Goal: Information Seeking & Learning: Learn about a topic

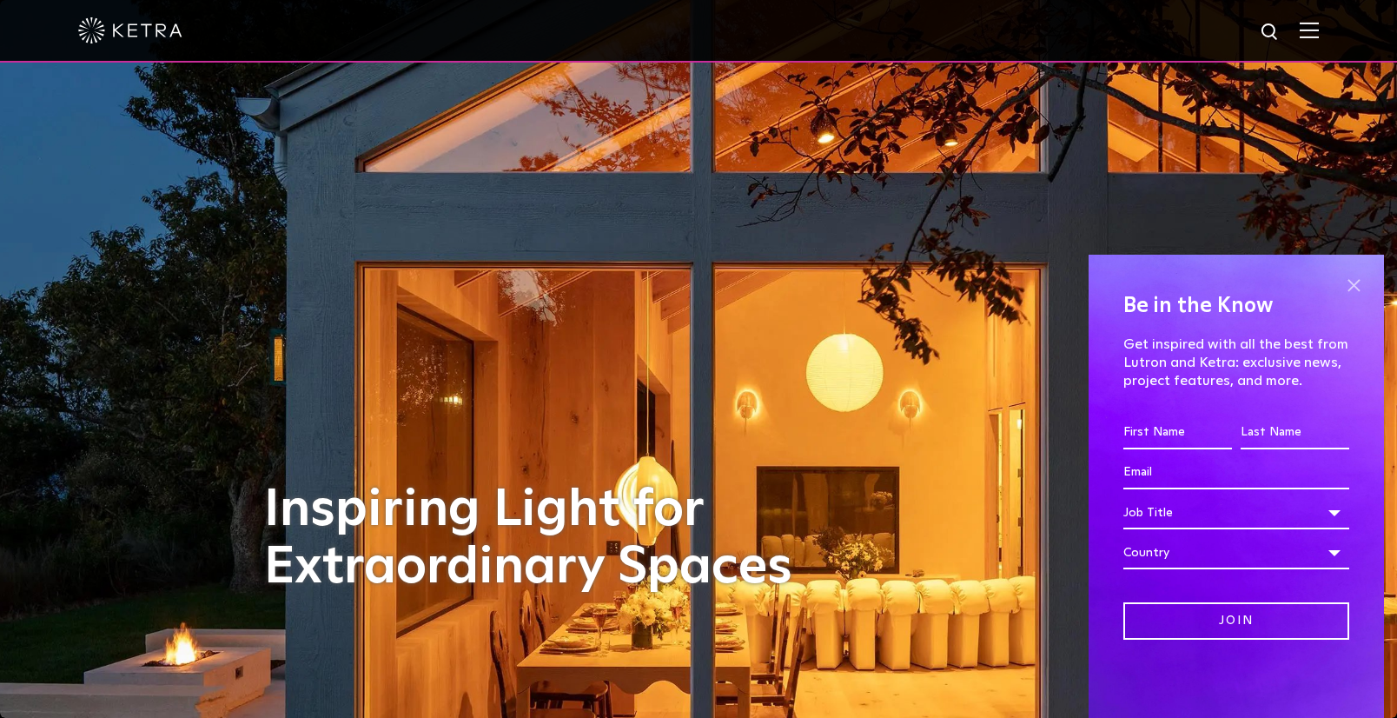
click at [1350, 285] on span at bounding box center [1354, 285] width 26 height 26
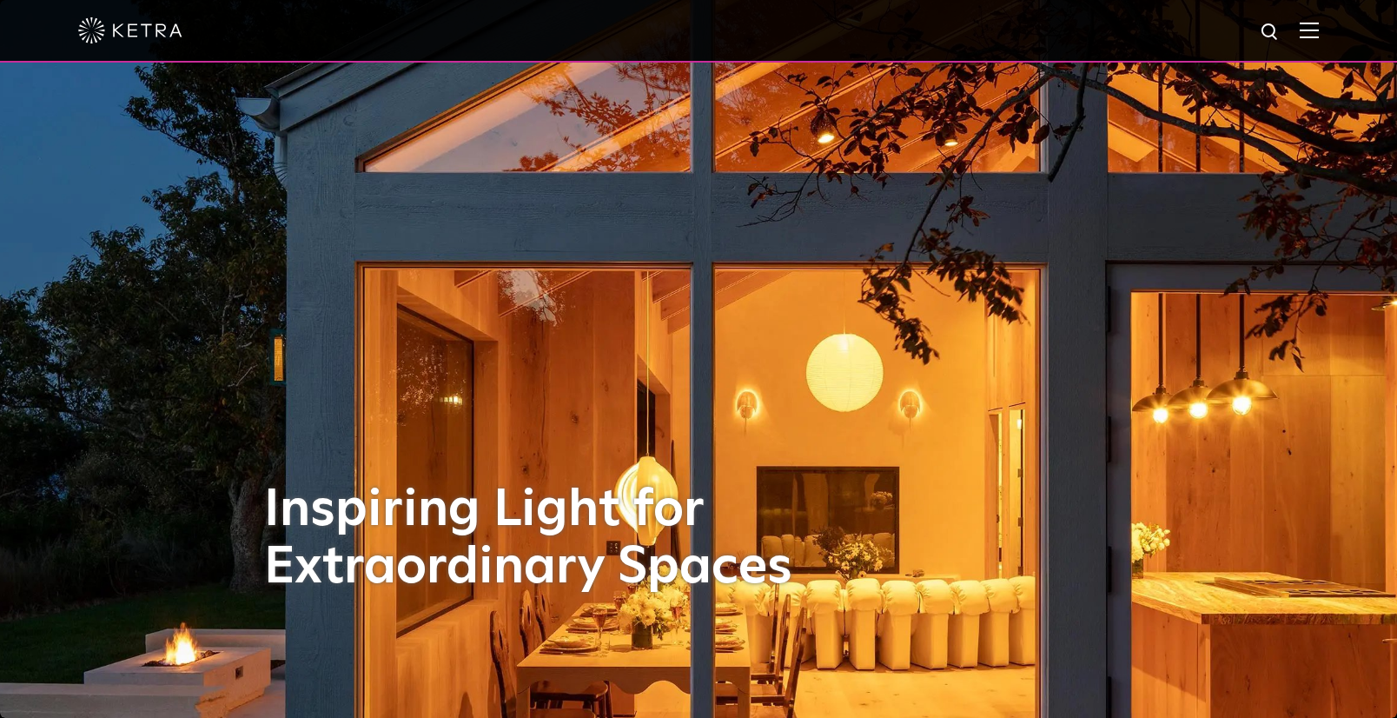
click at [1319, 24] on img at bounding box center [1309, 30] width 19 height 17
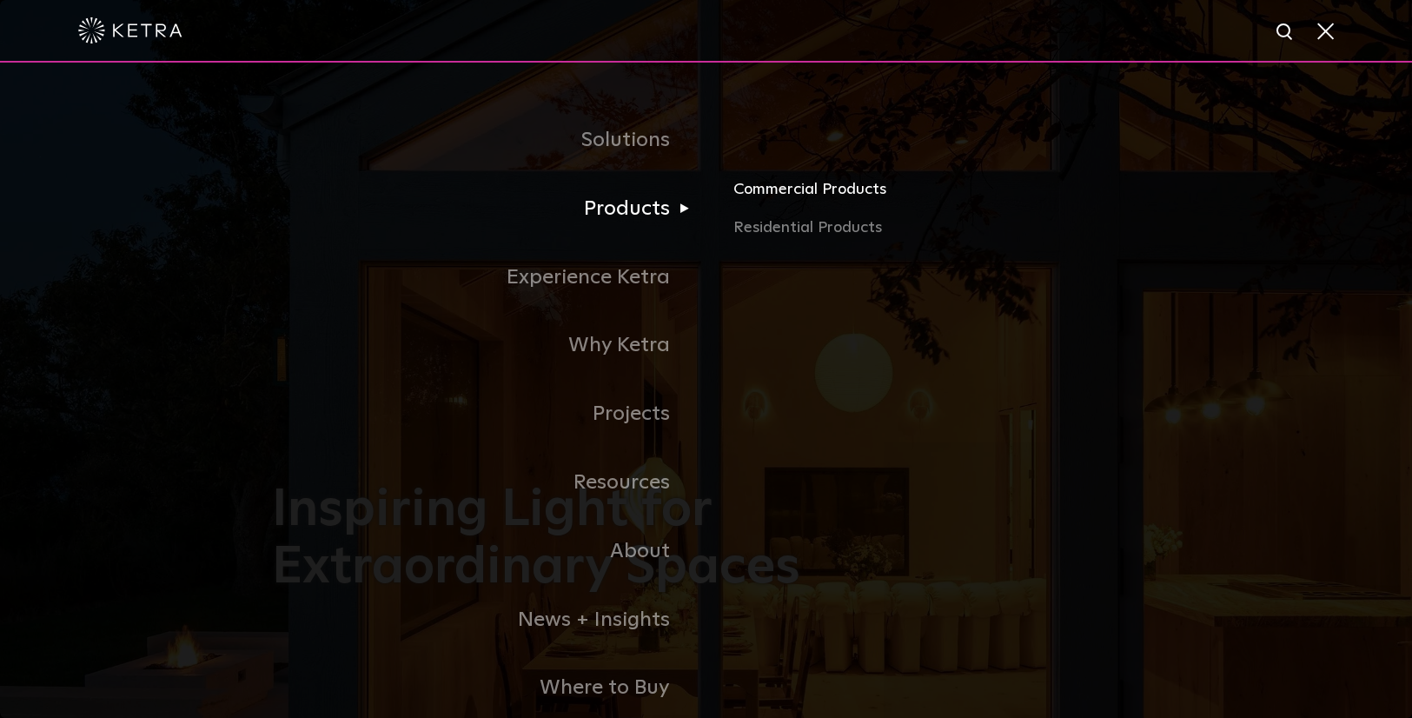
click at [808, 191] on link "Commercial Products" at bounding box center [936, 196] width 407 height 38
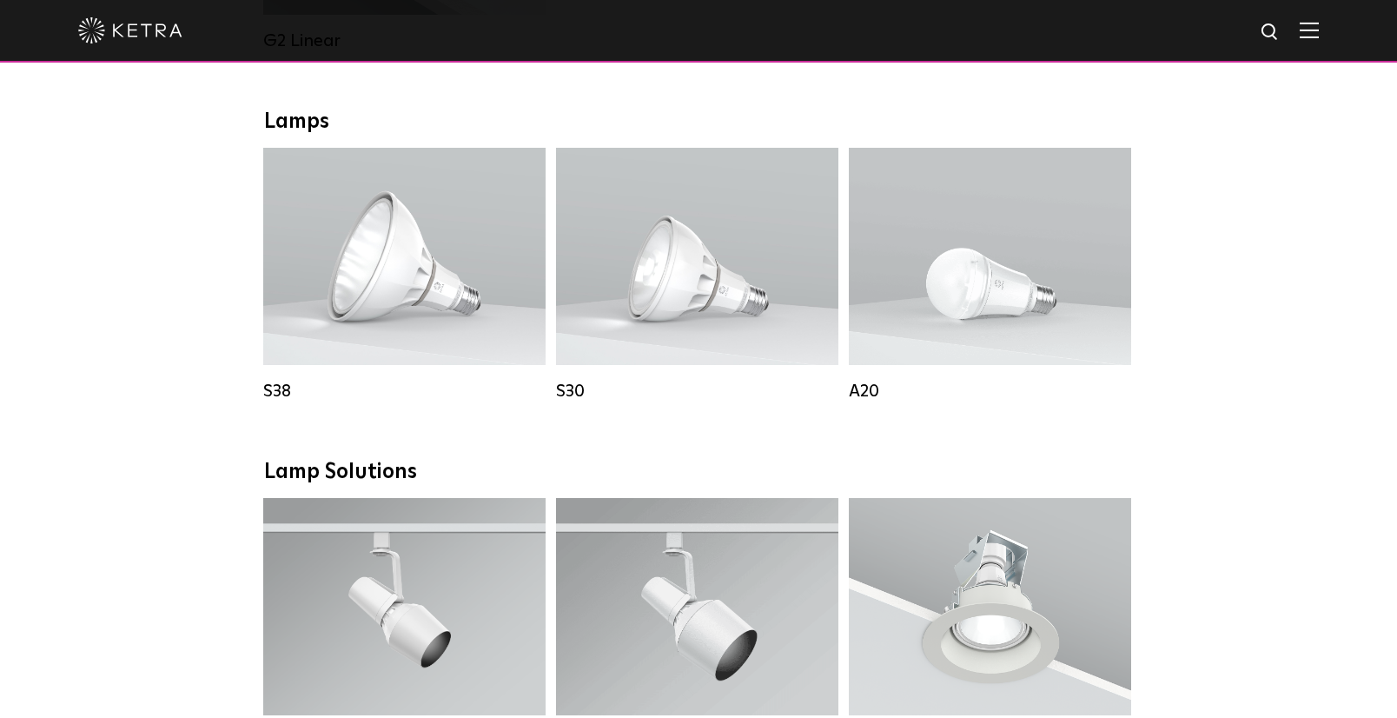
scroll to position [1351, 0]
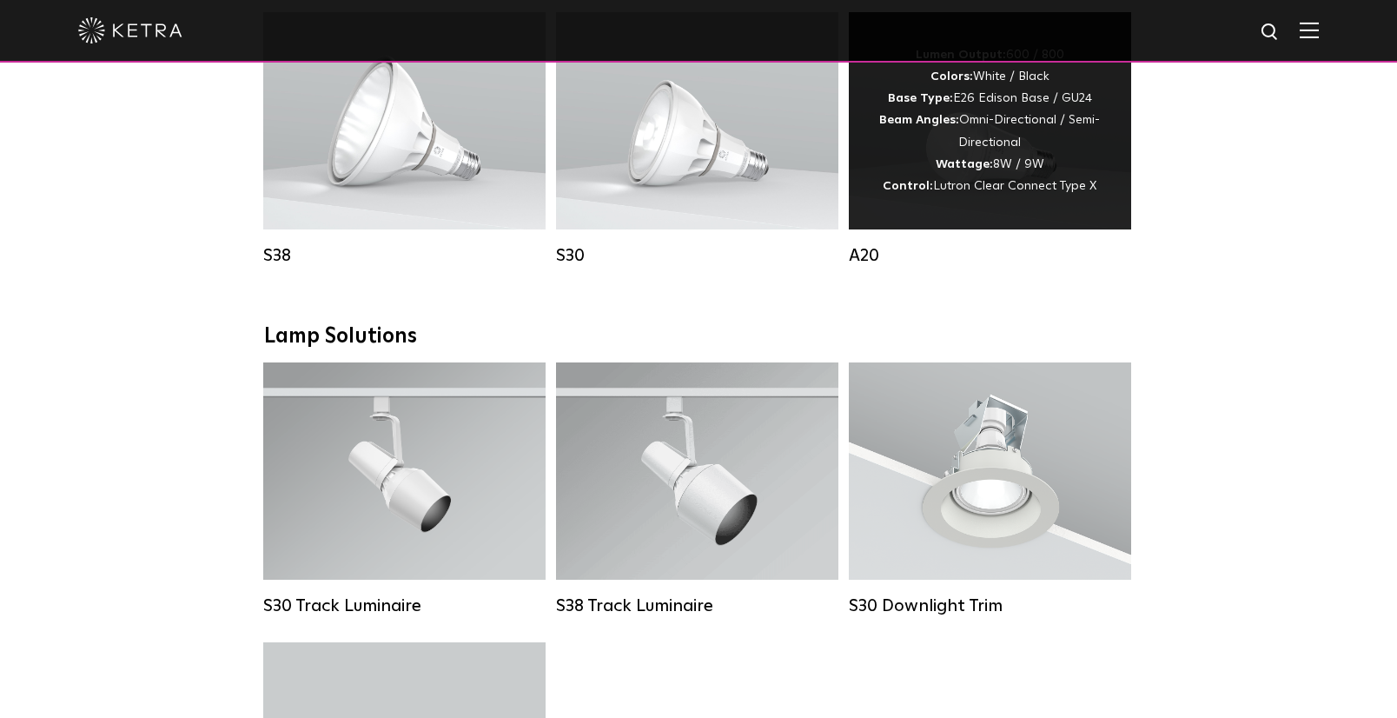
click at [864, 266] on div "A20" at bounding box center [990, 255] width 282 height 21
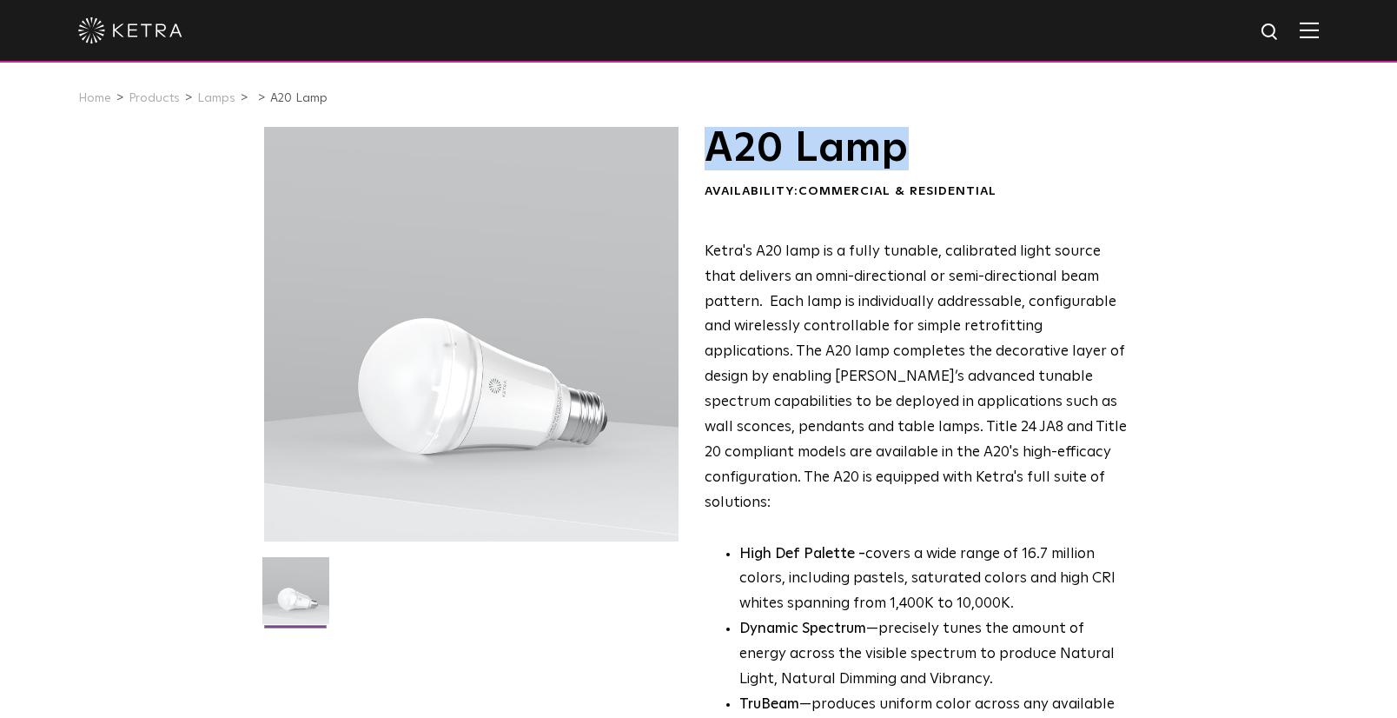
drag, startPoint x: 712, startPoint y: 156, endPoint x: 909, endPoint y: 157, distance: 196.3
click at [909, 157] on h1 "A20 Lamp" at bounding box center [916, 148] width 423 height 43
copy h1 "A20 Lamp"
